Goal: Task Accomplishment & Management: Manage account settings

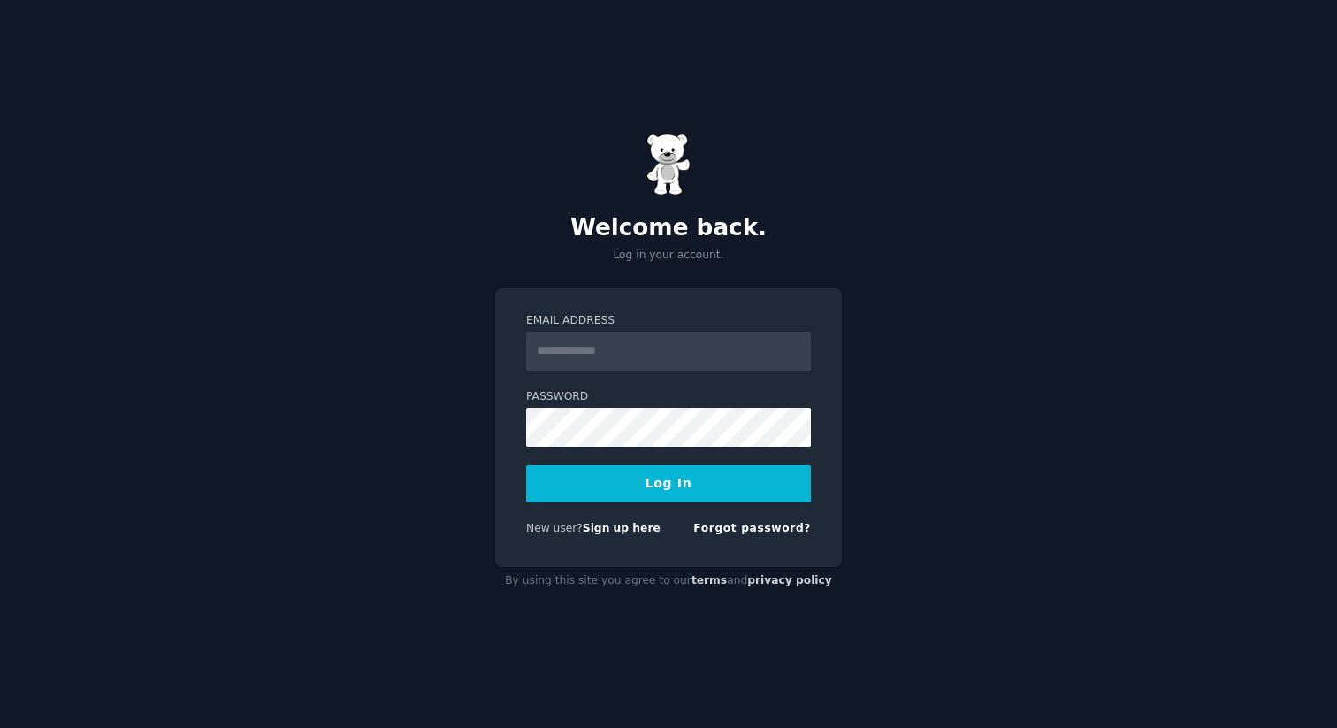
type input "**********"
click at [682, 474] on button "Log In" at bounding box center [668, 483] width 285 height 37
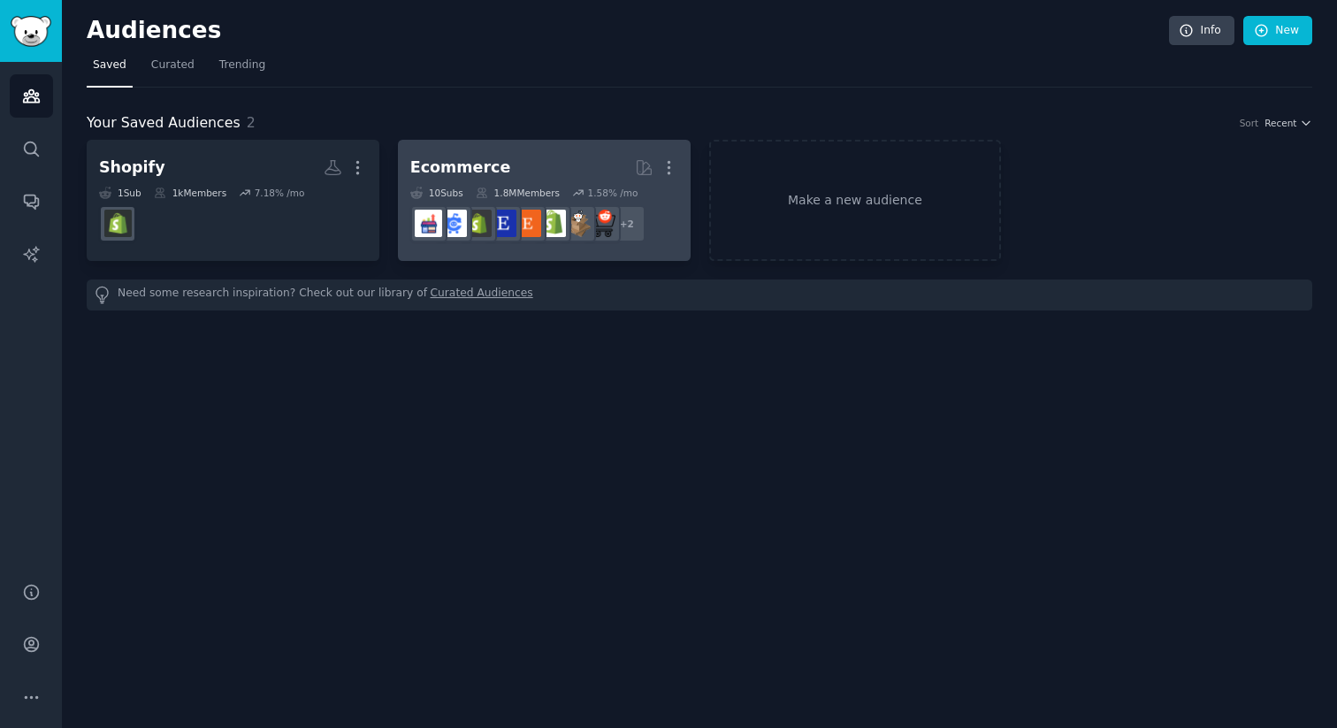
click at [546, 254] on link "Ecommerce More 10 Sub s 1.8M Members 1.58 % /mo r/AmazonSeller, r/Random_Acts_o…" at bounding box center [544, 200] width 293 height 121
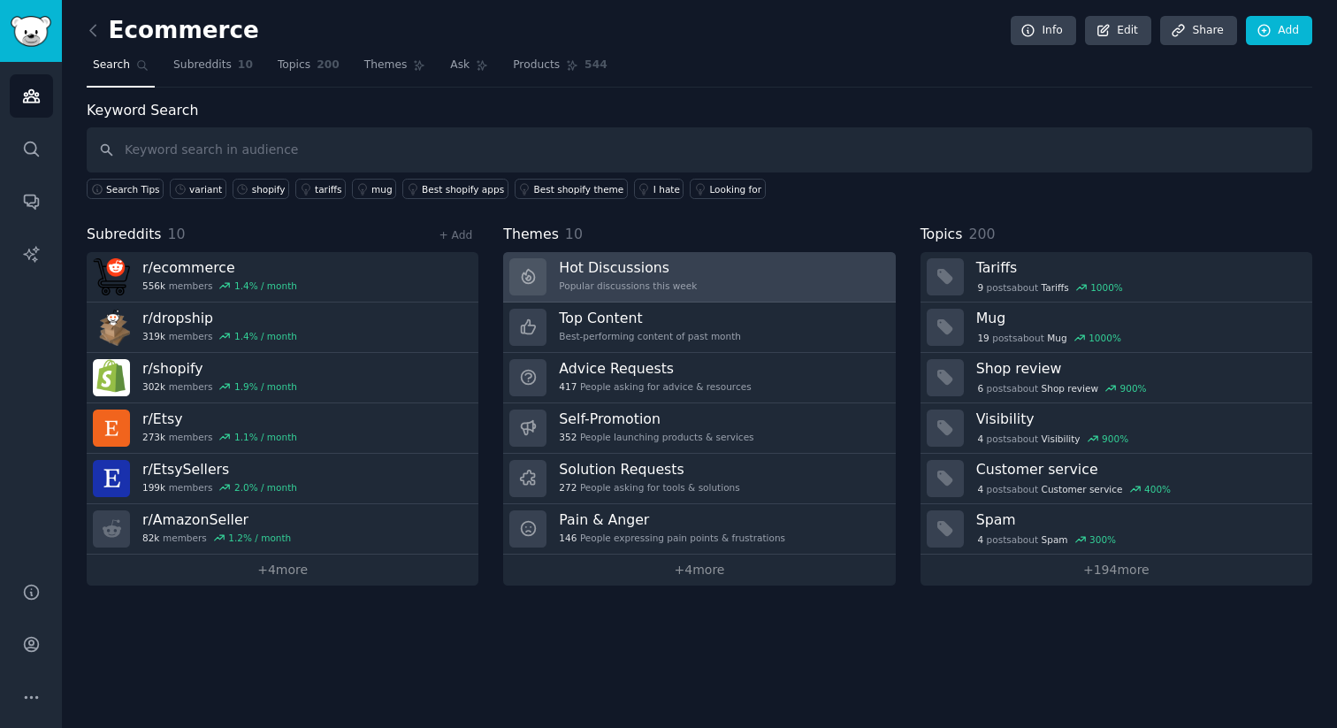
click at [690, 271] on h3 "Hot Discussions" at bounding box center [628, 267] width 138 height 19
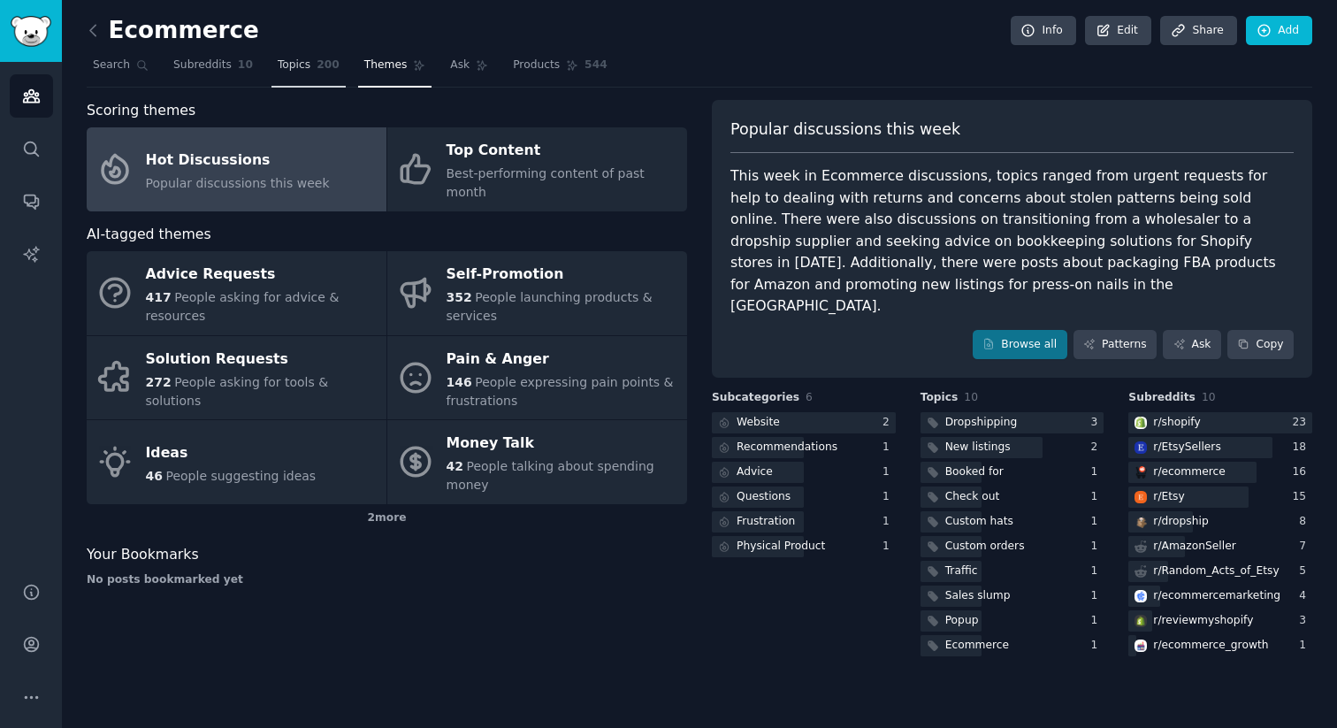
click at [307, 61] on link "Topics 200" at bounding box center [308, 69] width 74 height 36
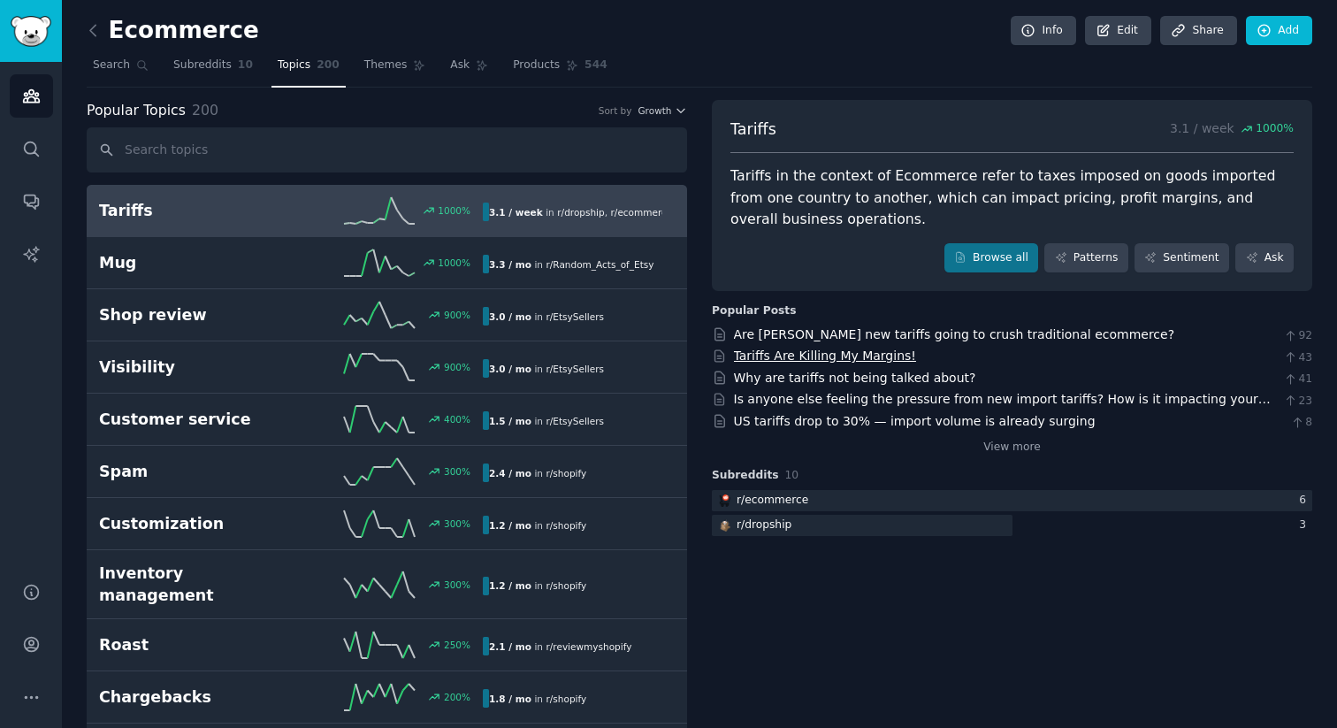
click at [786, 355] on link "Tariffs Are Killing My Margins!" at bounding box center [825, 355] width 182 height 14
click at [883, 331] on link "Are [PERSON_NAME] new tariffs going to crush traditional ecommerce?" at bounding box center [954, 334] width 441 height 14
click at [821, 398] on link "Is anyone else feeling the pressure from new import tariffs? How is it impactin…" at bounding box center [1002, 408] width 537 height 33
click at [204, 60] on span "Subreddits" at bounding box center [202, 65] width 58 height 16
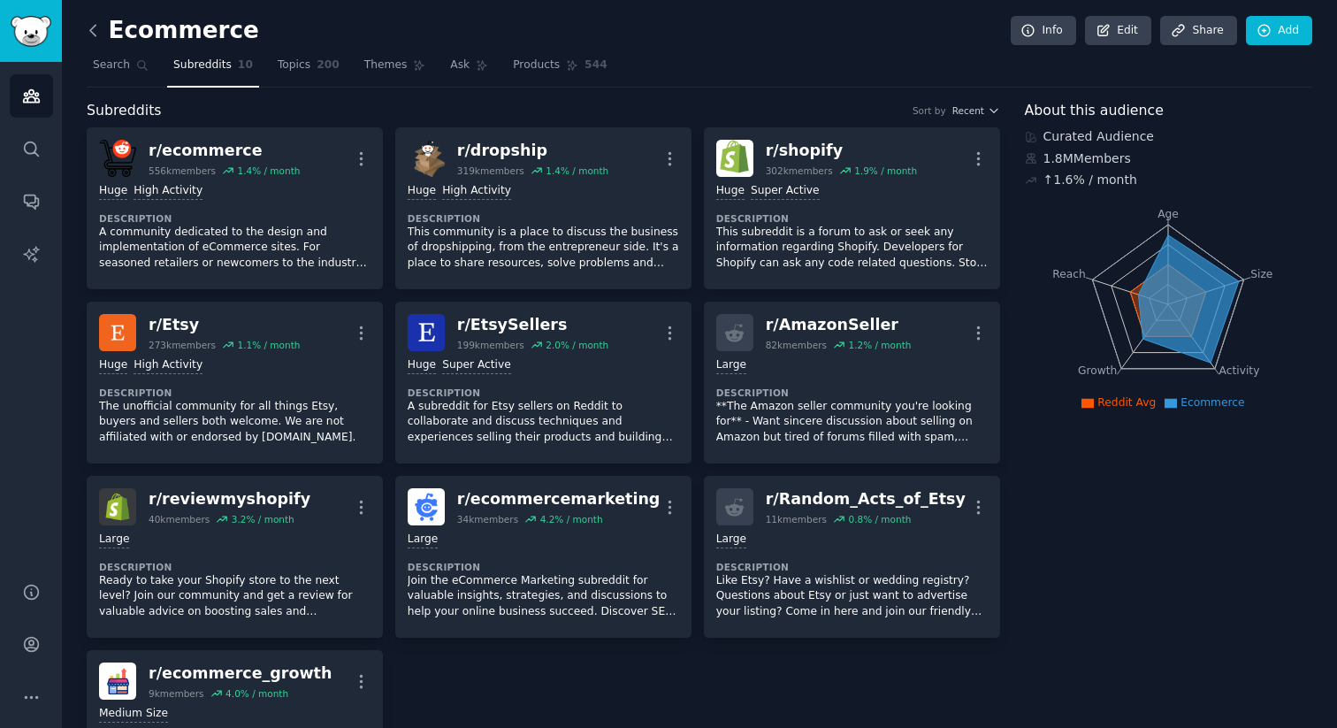
click at [92, 32] on icon at bounding box center [92, 30] width 5 height 11
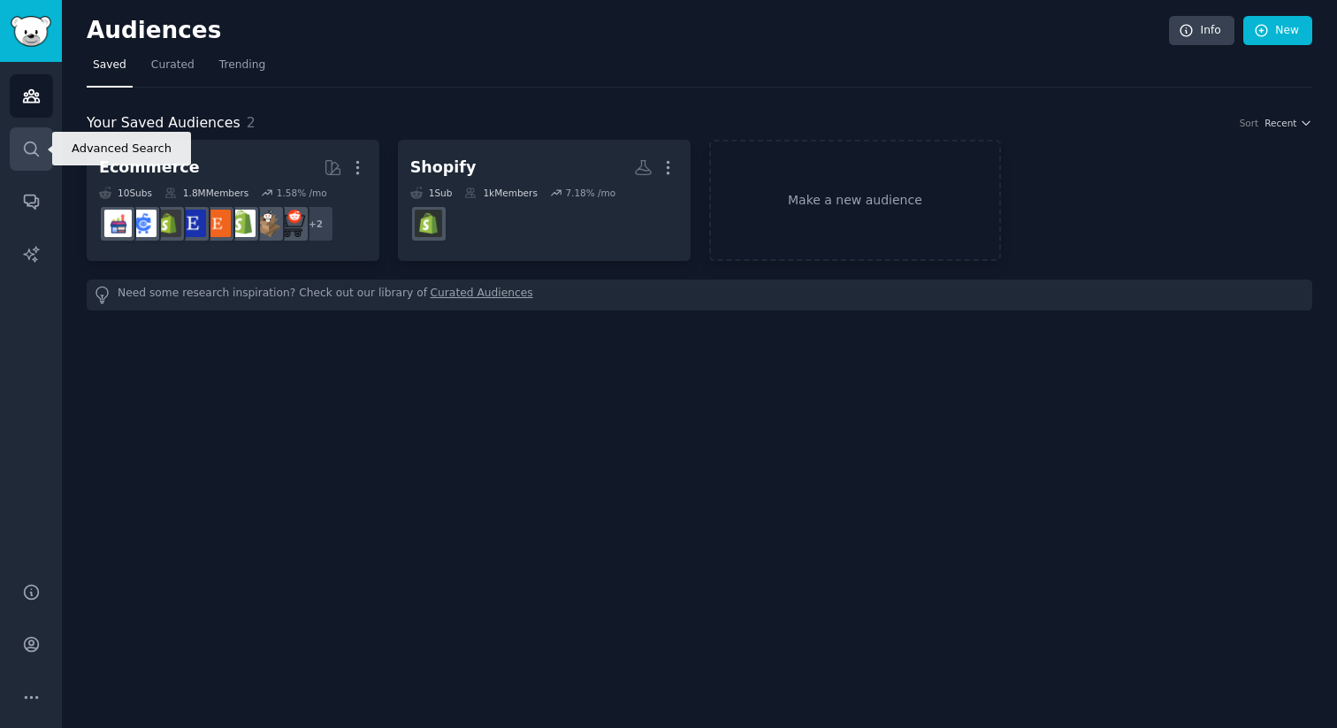
click at [35, 140] on icon "Sidebar" at bounding box center [31, 149] width 19 height 19
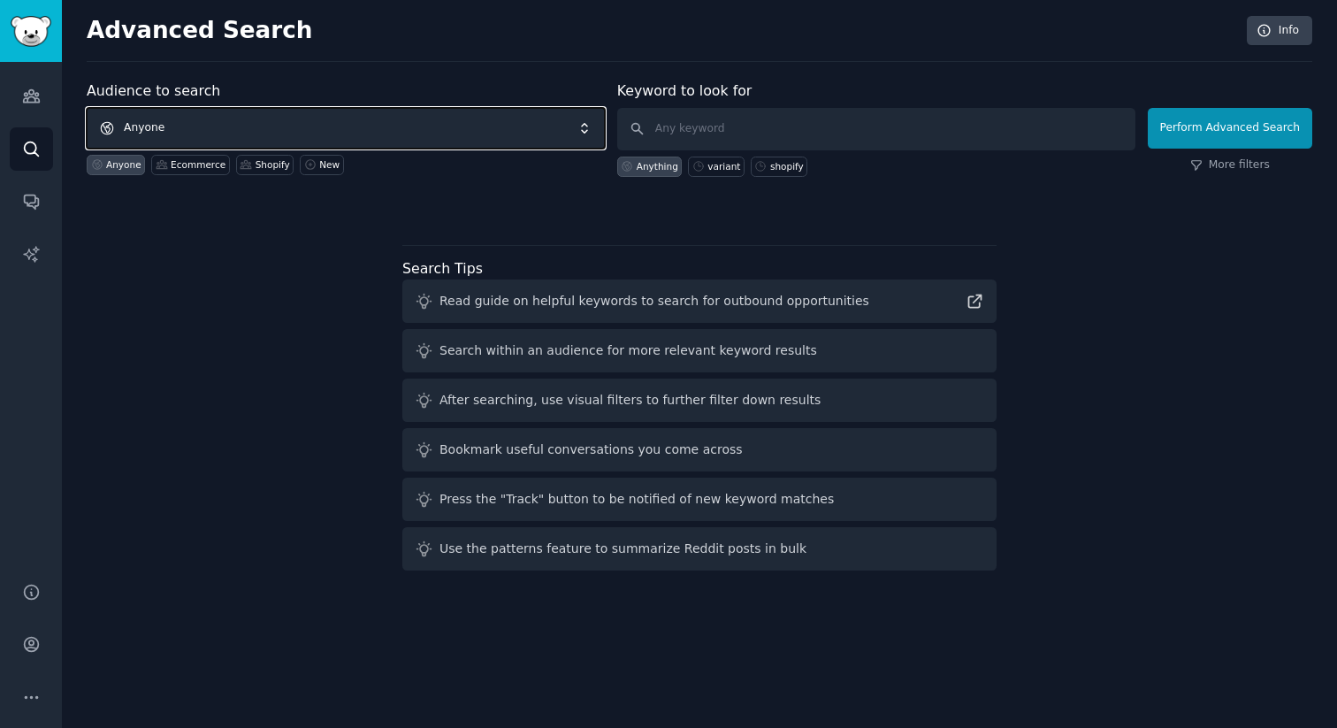
click at [201, 129] on span "Anyone" at bounding box center [346, 128] width 518 height 41
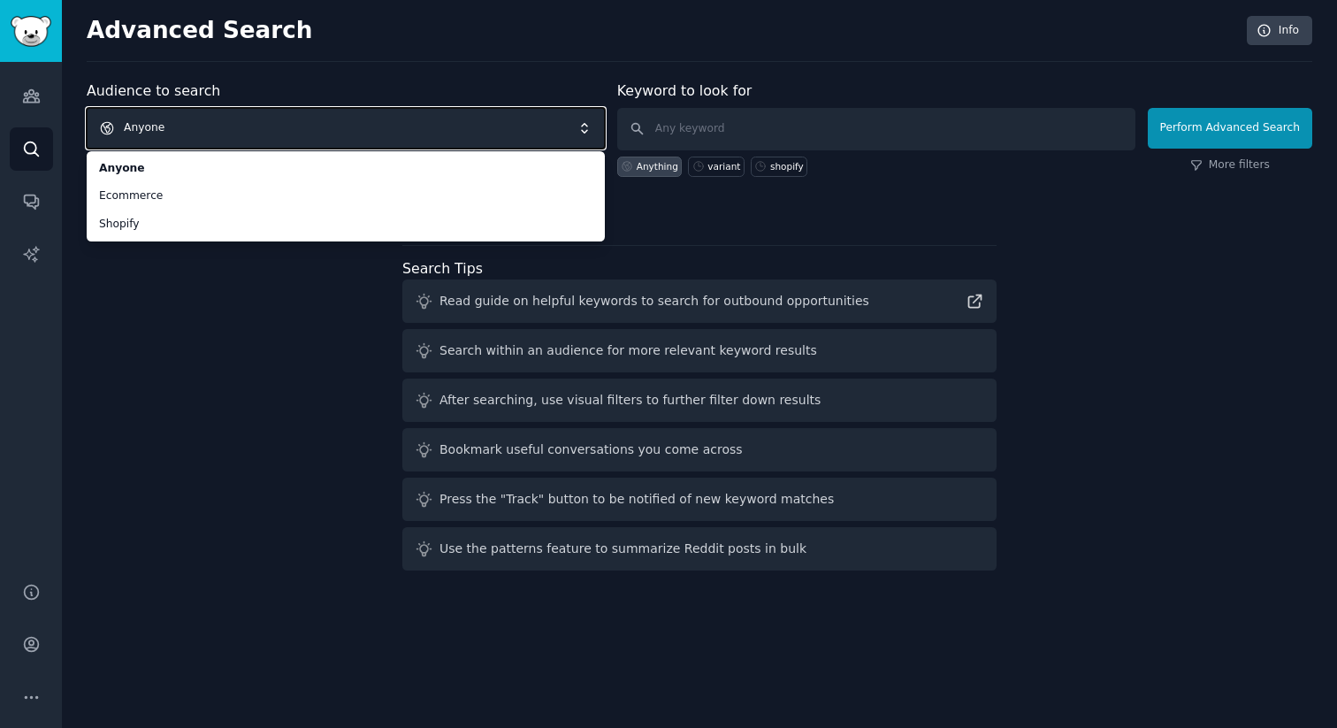
click at [244, 141] on span "Anyone" at bounding box center [346, 128] width 518 height 41
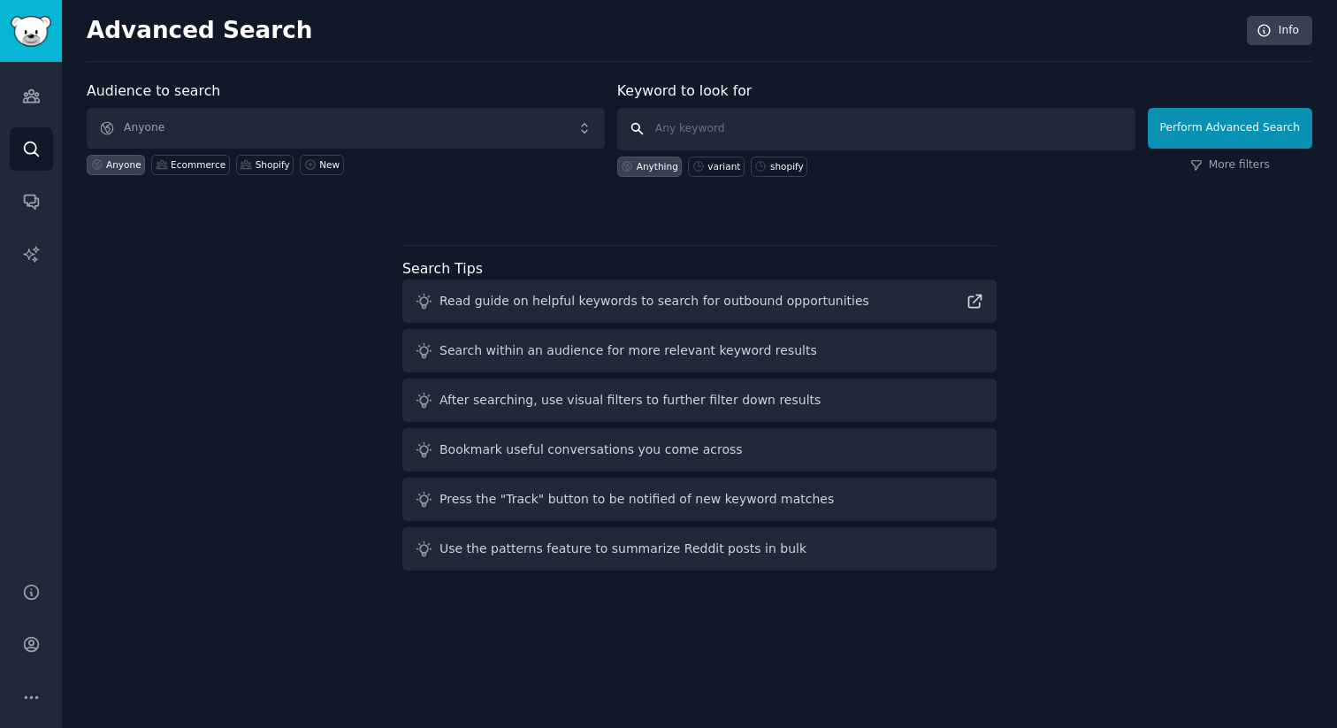
click at [673, 127] on input "text" at bounding box center [876, 129] width 518 height 42
click at [691, 125] on input "fav" at bounding box center [876, 129] width 518 height 42
type input "f"
paste input "FavoriteCharacter"
type input "FavoriteCharacter"
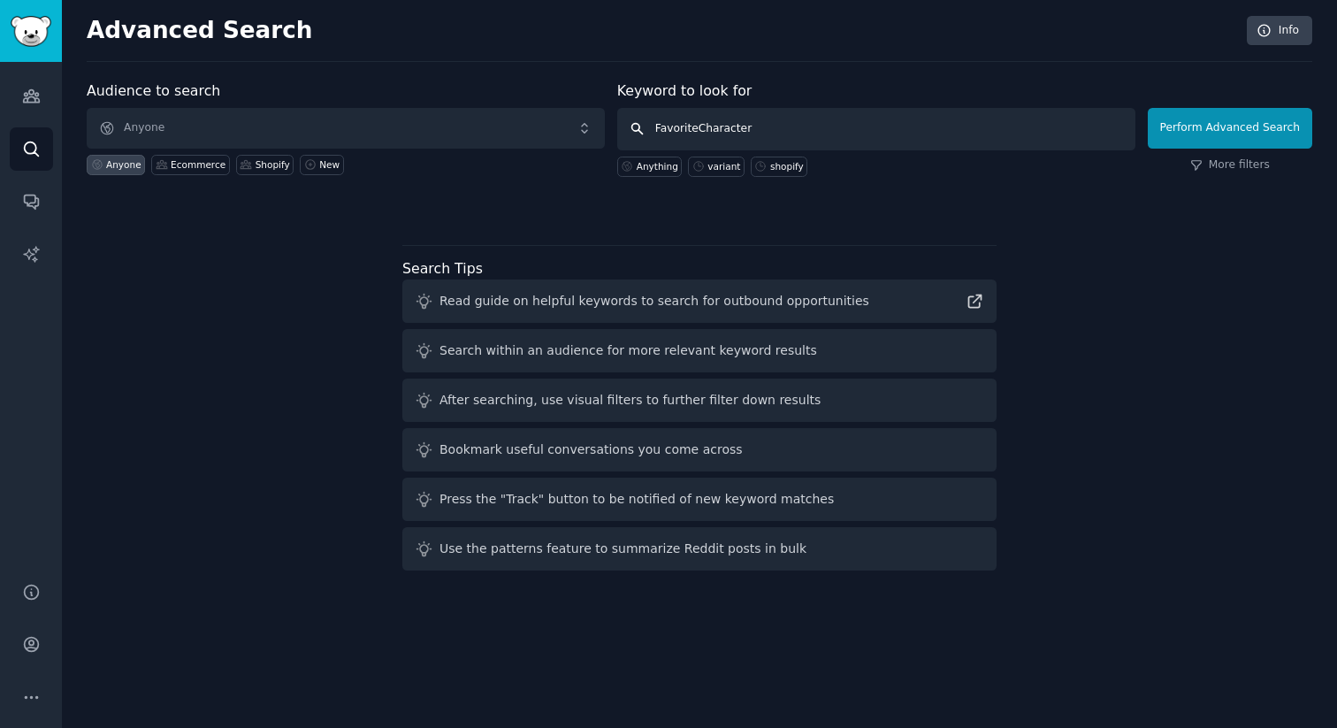
click button "Perform Advanced Search" at bounding box center [1230, 128] width 164 height 41
click at [25, 103] on icon "Sidebar" at bounding box center [31, 96] width 19 height 19
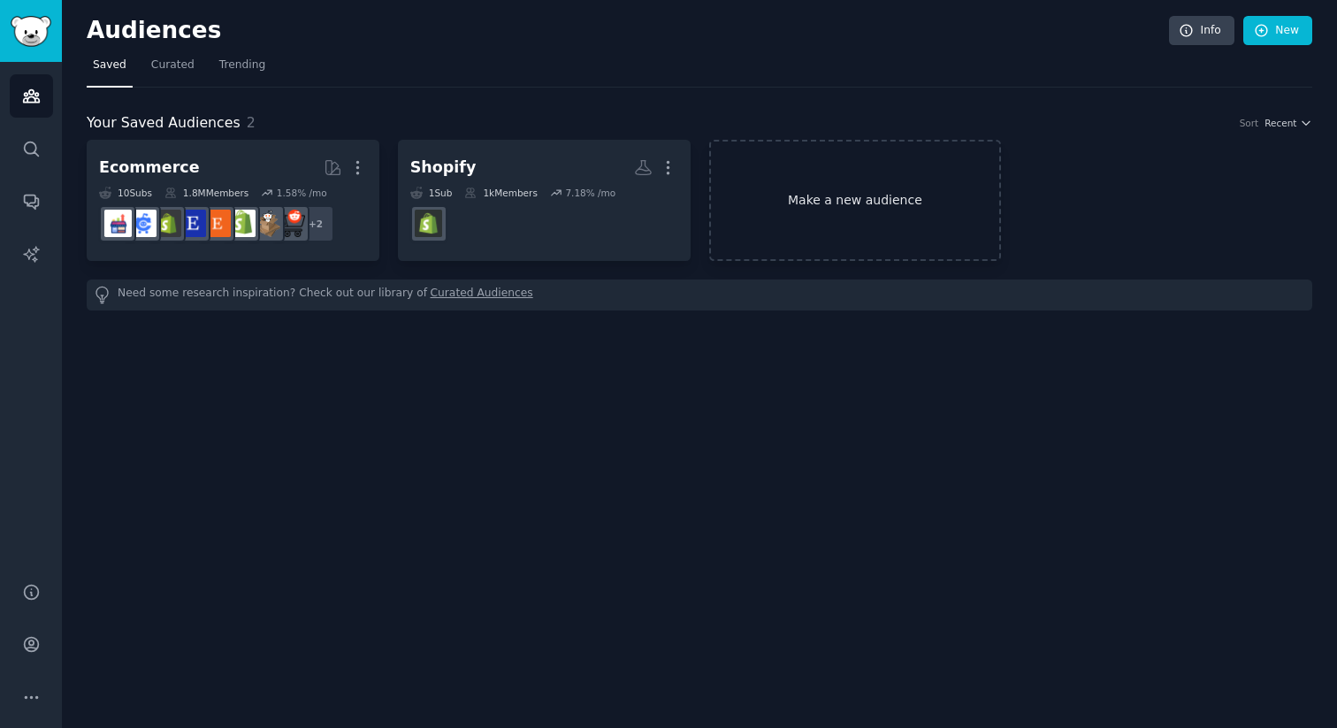
click at [826, 234] on link "Make a new audience" at bounding box center [855, 200] width 293 height 121
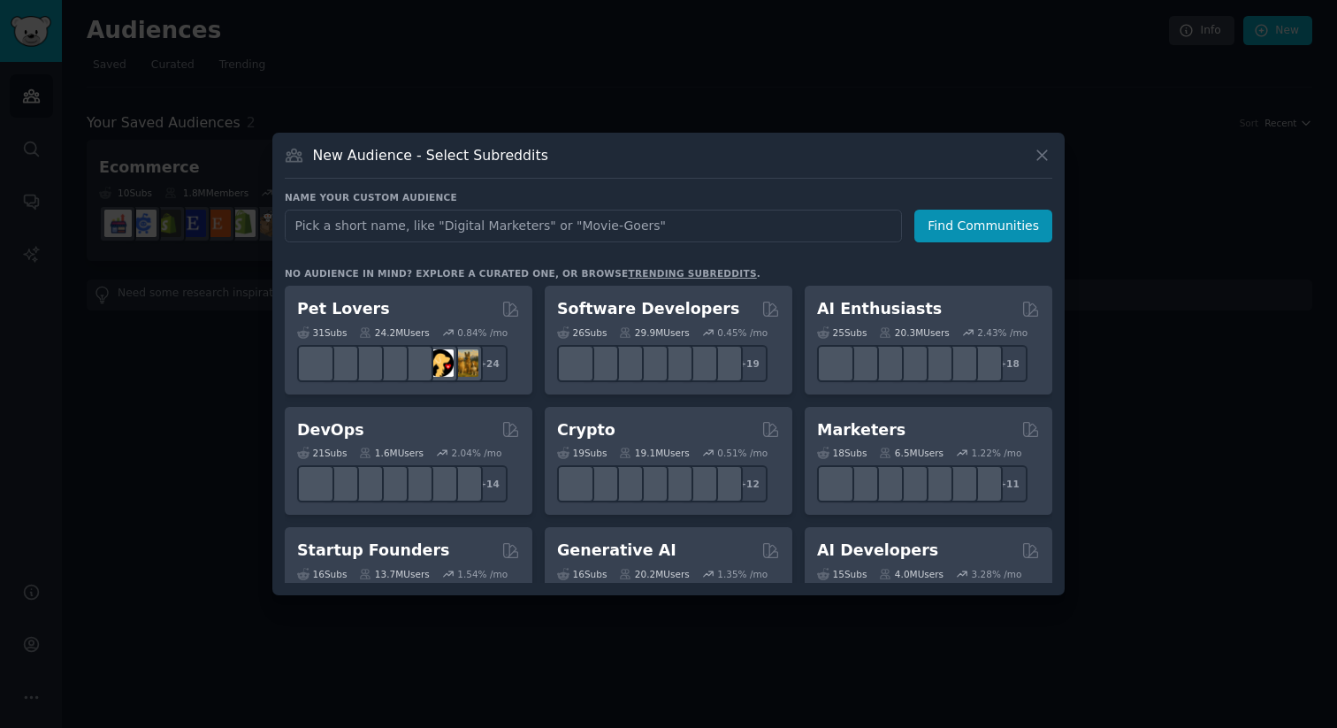
type input "FavoriteCharacter"
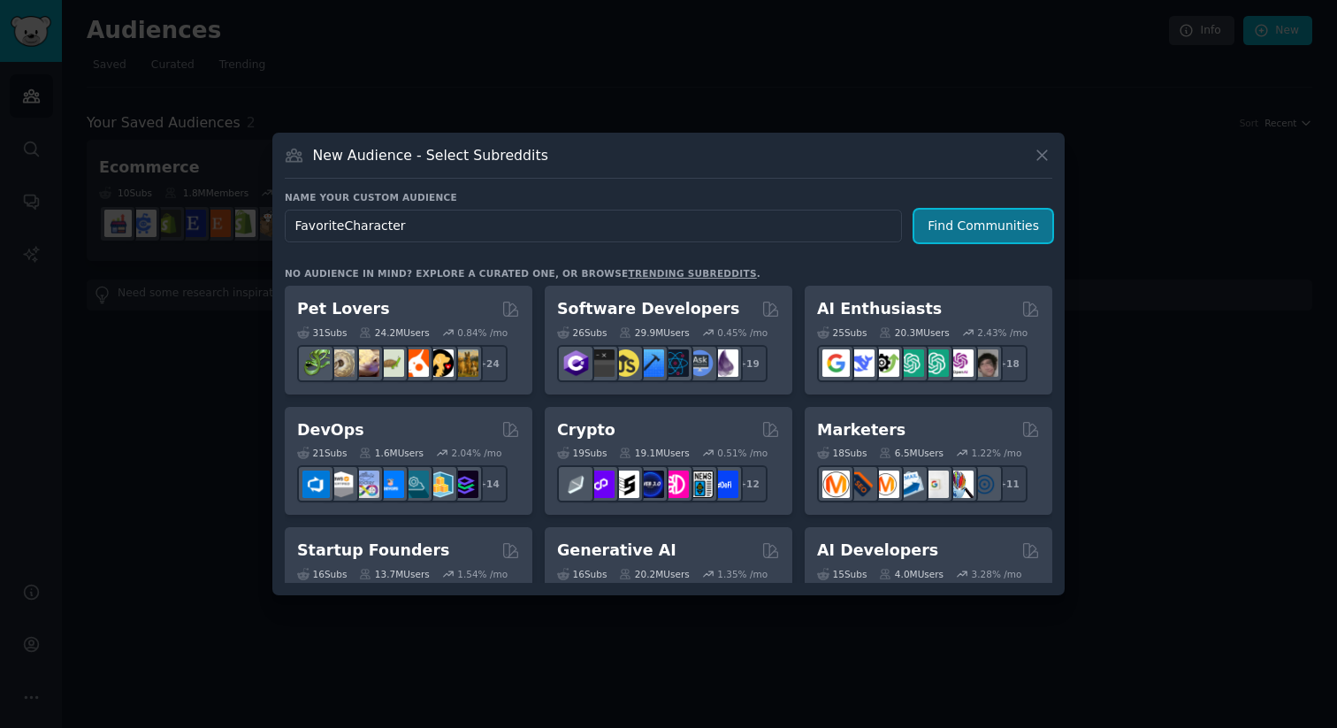
click at [1012, 223] on button "Find Communities" at bounding box center [983, 226] width 138 height 33
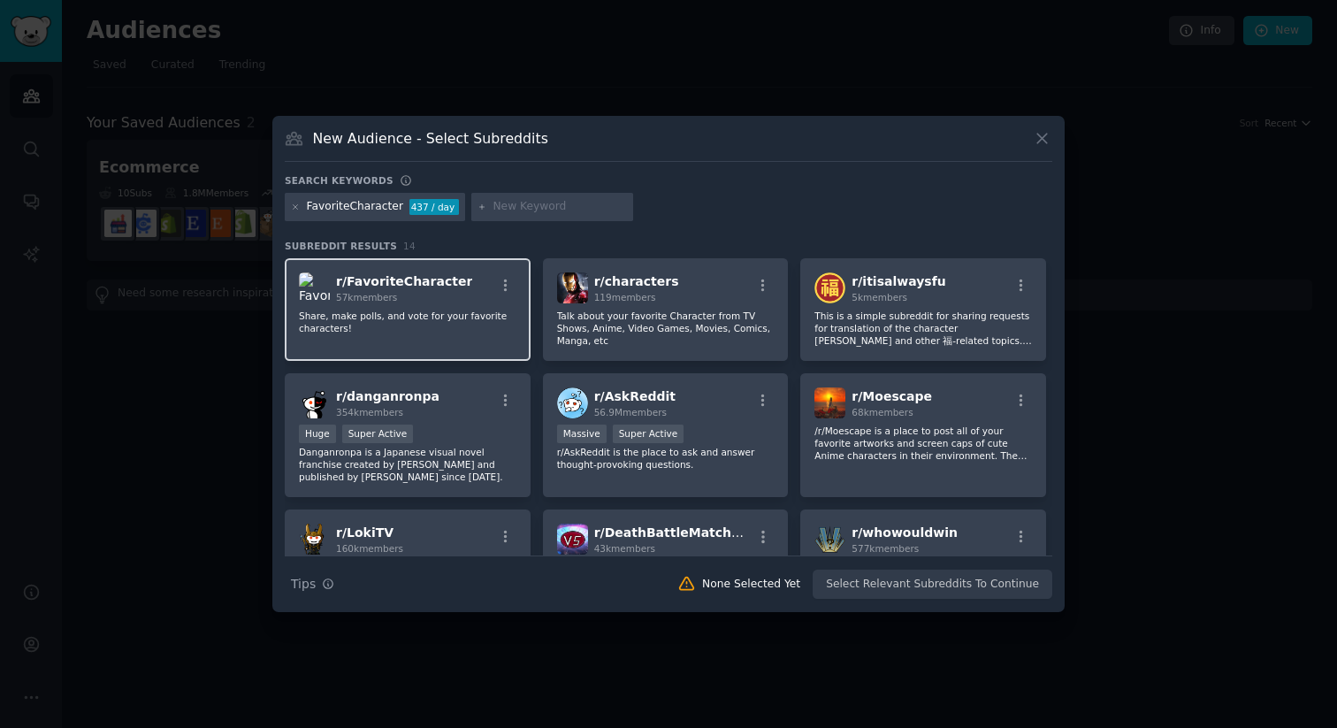
click at [457, 299] on div "r/ FavoriteCharacter 57k members" at bounding box center [408, 287] width 218 height 31
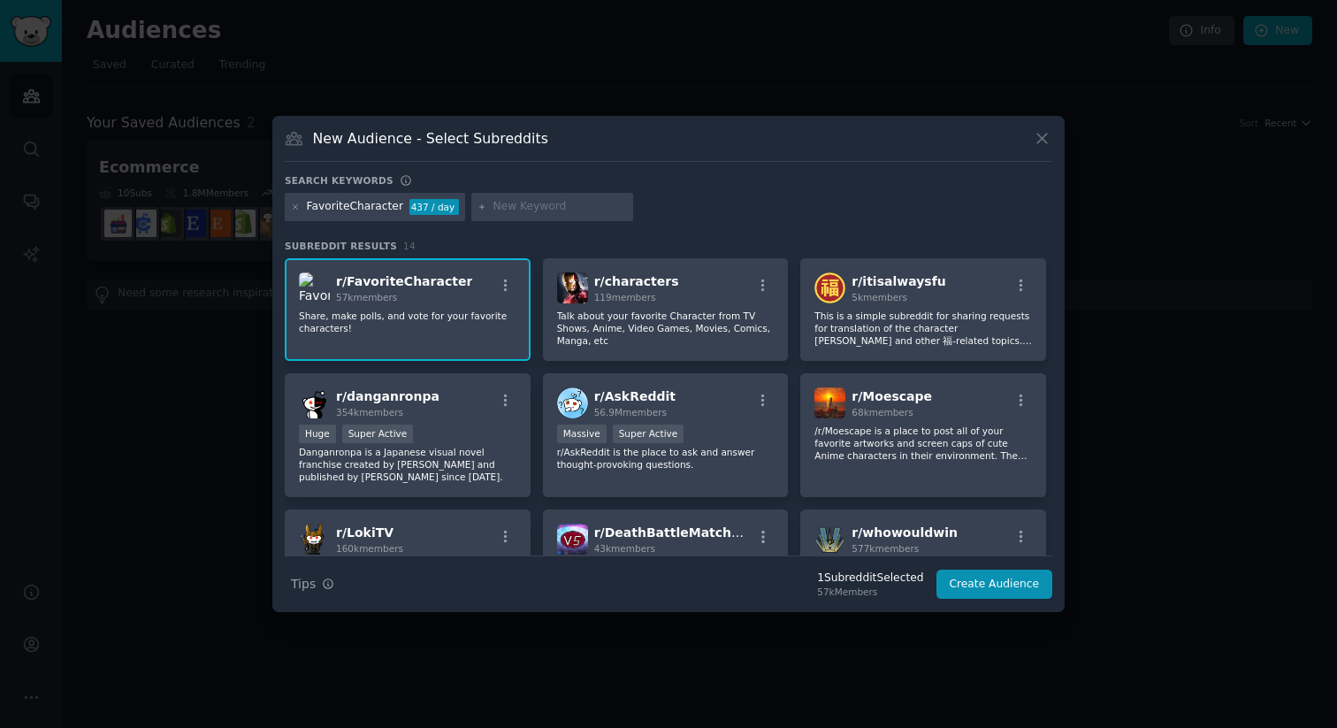
click at [466, 294] on div "r/ FavoriteCharacter 57k members" at bounding box center [408, 287] width 218 height 31
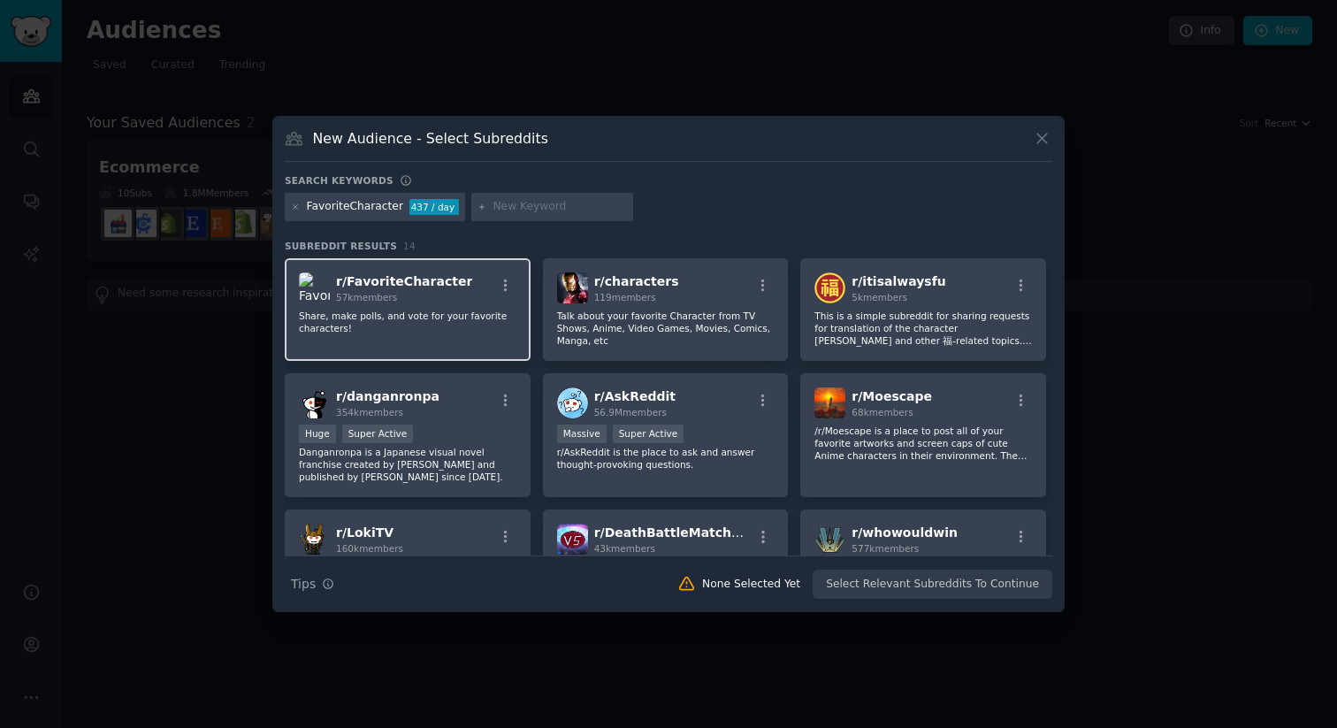
click at [466, 294] on div "r/ FavoriteCharacter 57k members" at bounding box center [408, 287] width 218 height 31
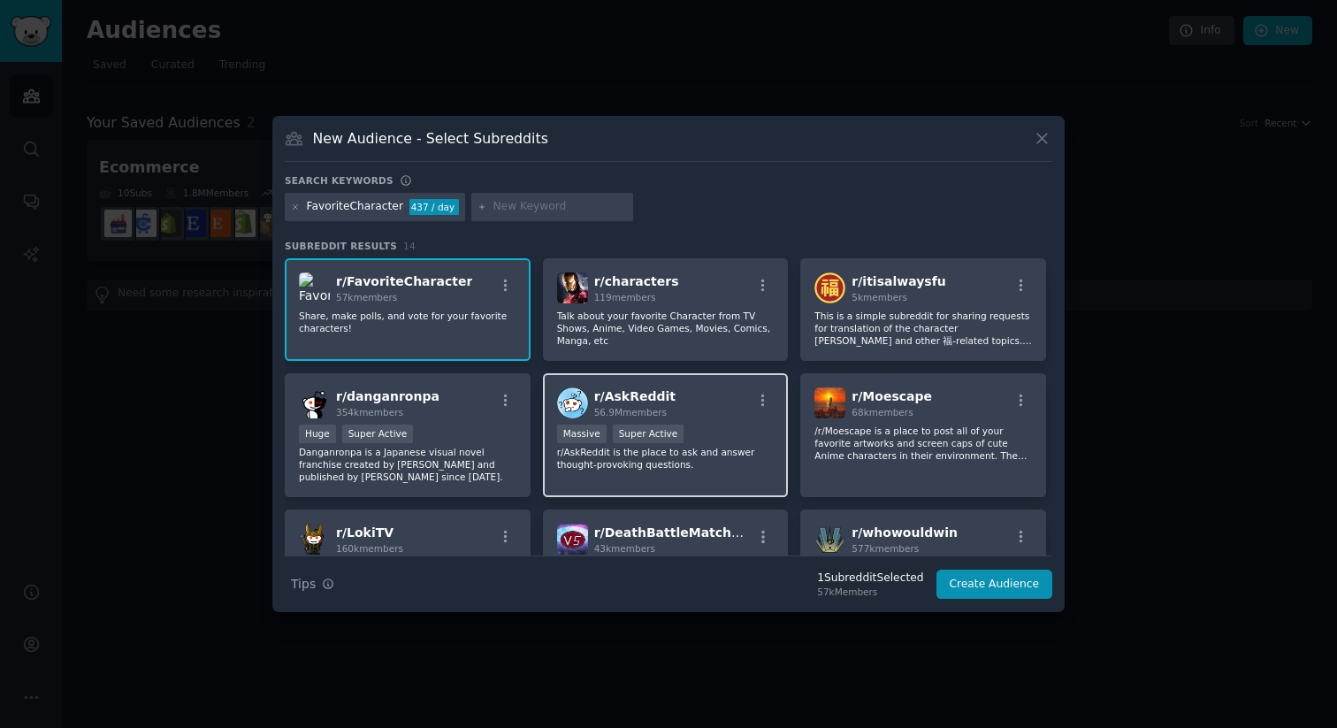
click at [666, 472] on div "r/ AskReddit 56.9M members >= 95th percentile for submissions / day Massive Sup…" at bounding box center [666, 435] width 246 height 125
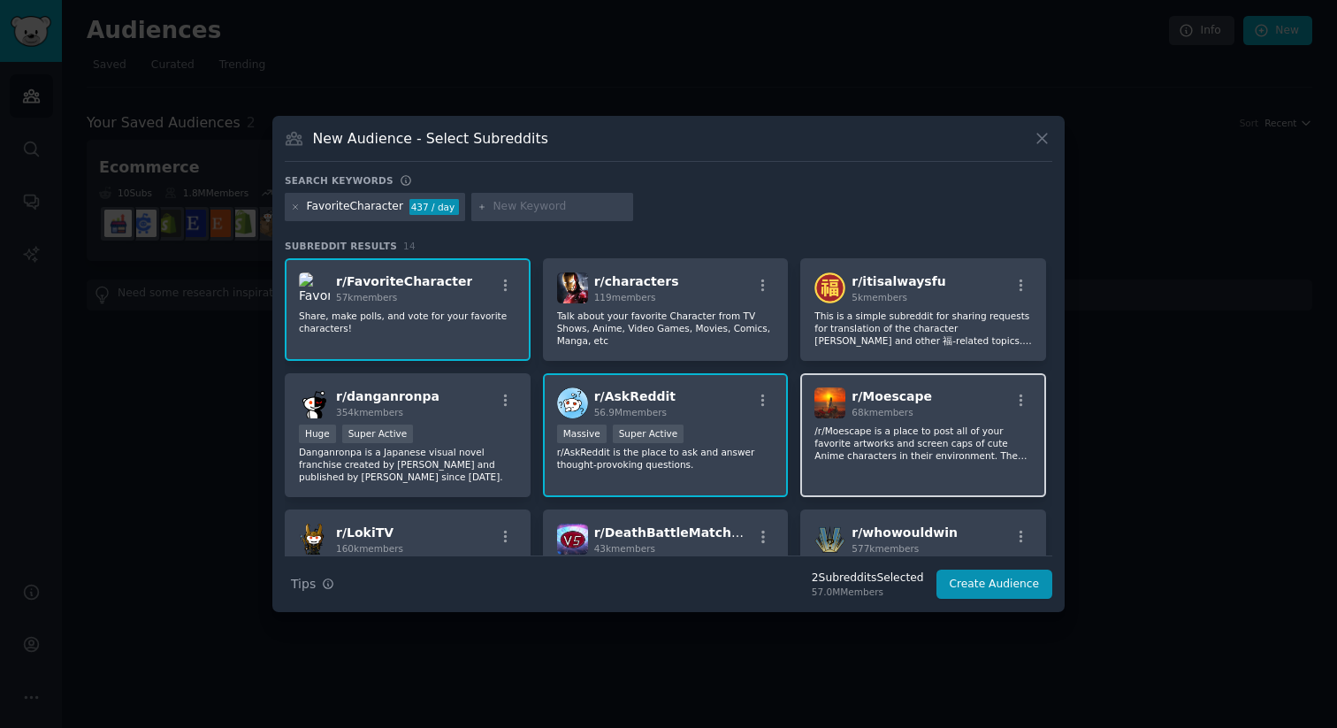
click at [857, 473] on div "r/ Moescape 68k members /r/Moescape is a place to post all of your favorite art…" at bounding box center [923, 435] width 246 height 125
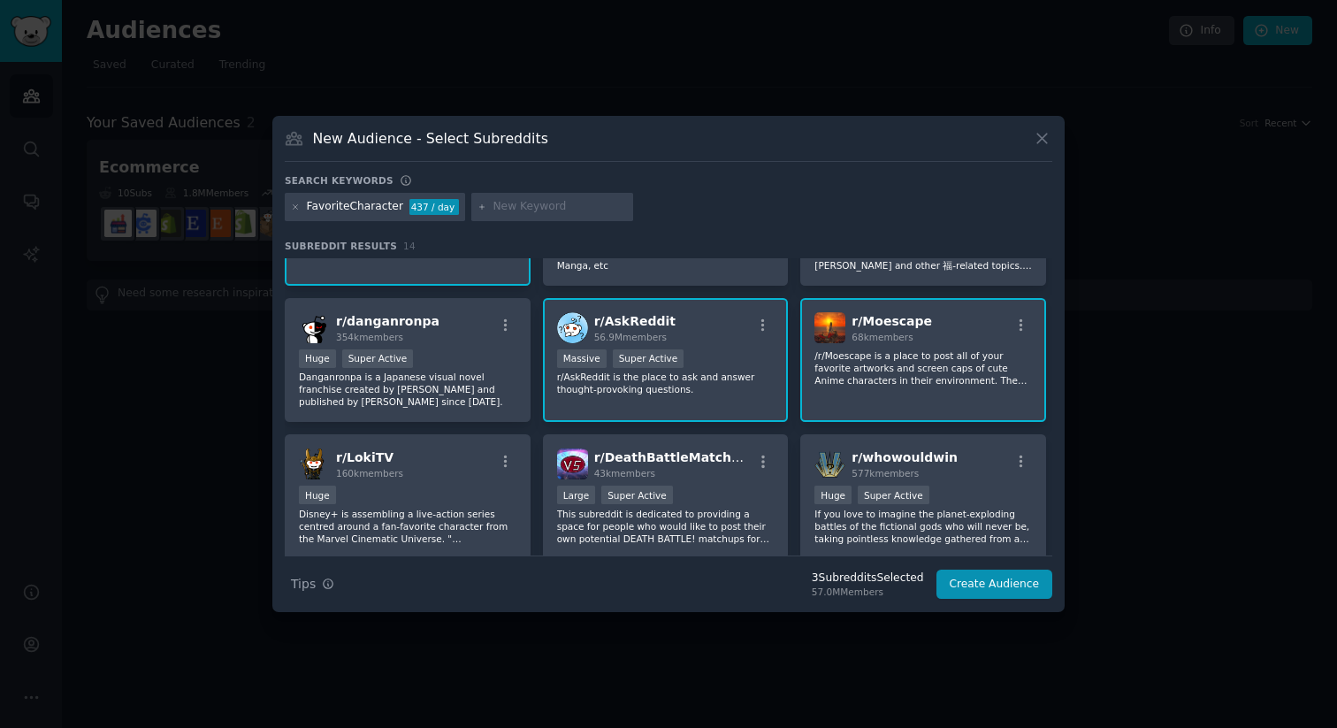
scroll to position [77, 0]
click at [1008, 586] on button "Create Audience" at bounding box center [994, 584] width 117 height 30
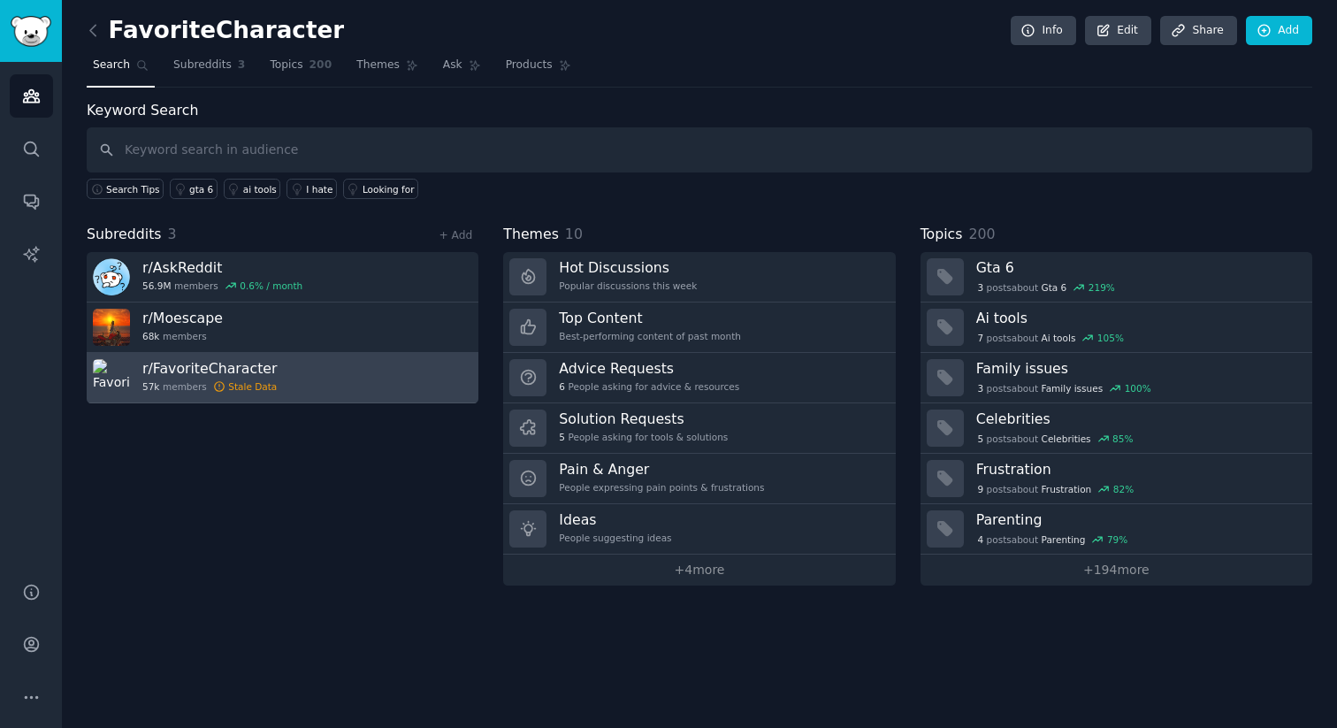
click at [341, 373] on link "r/ FavoriteCharacter 57k members Stale Data" at bounding box center [283, 378] width 392 height 50
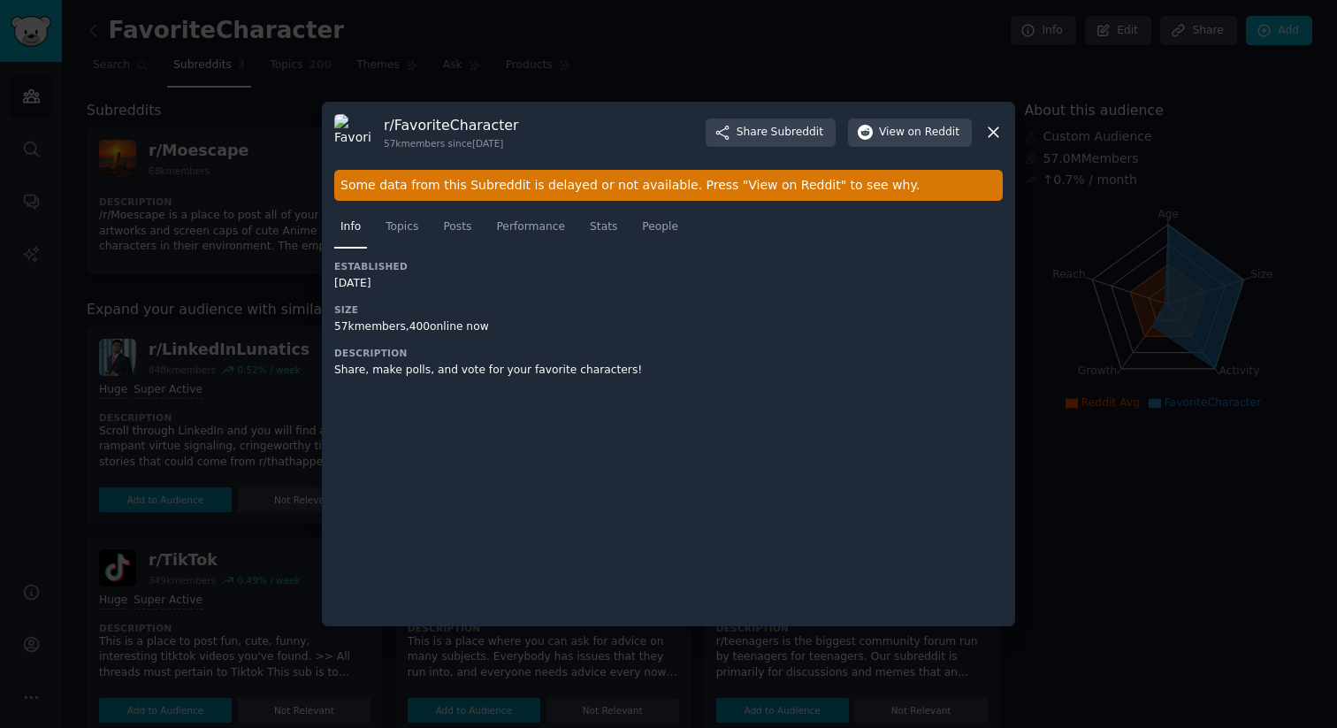
click at [988, 132] on icon at bounding box center [993, 132] width 19 height 19
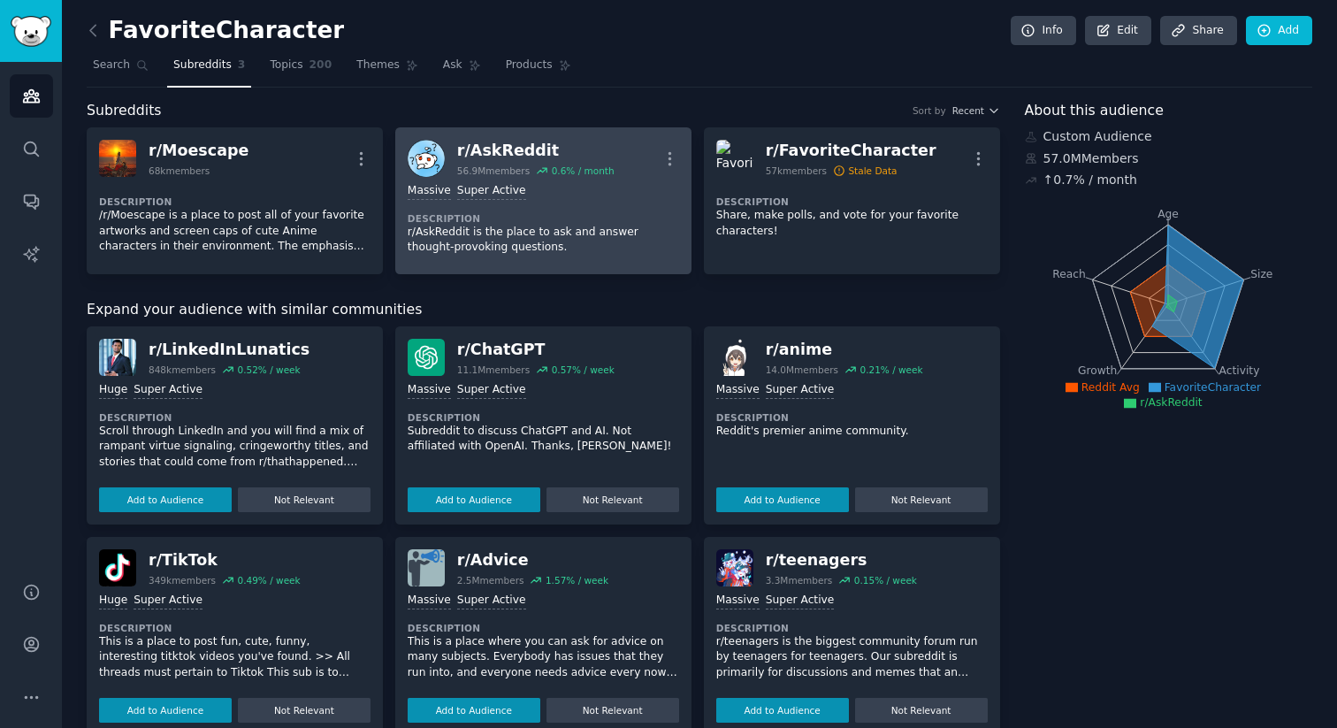
click at [653, 191] on div "Massive Super Active" at bounding box center [543, 191] width 271 height 17
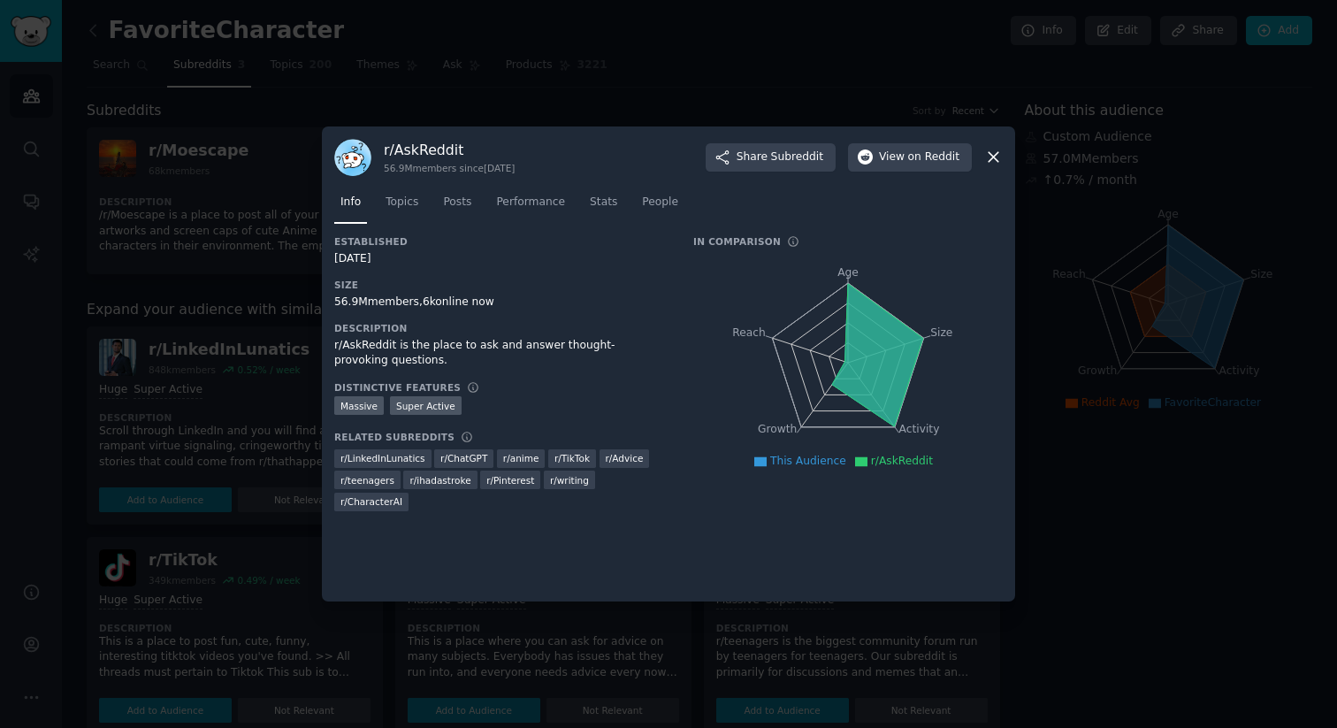
click at [1001, 152] on icon at bounding box center [993, 157] width 19 height 19
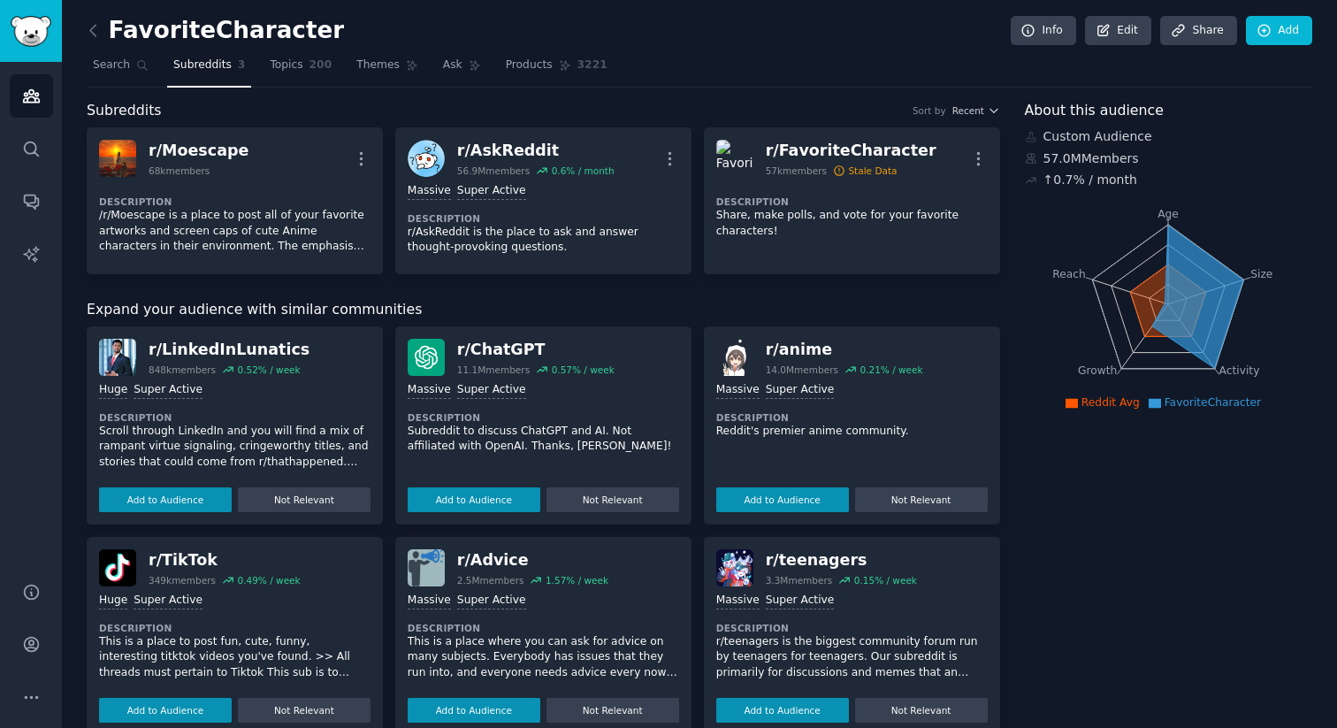
click at [816, 483] on div "Add to Audience Not Relevant" at bounding box center [851, 496] width 271 height 31
click at [809, 497] on button "Add to Audience" at bounding box center [782, 499] width 133 height 25
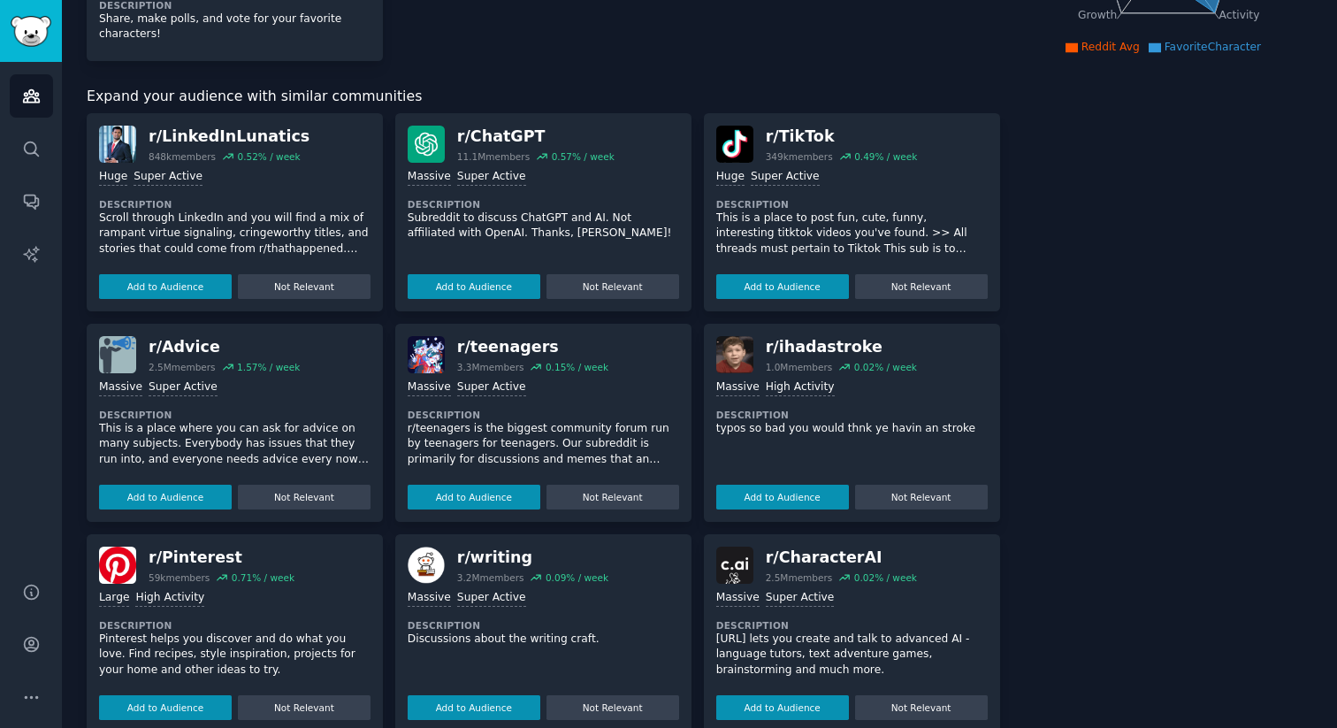
scroll to position [385, 0]
